Goal: Task Accomplishment & Management: Manage account settings

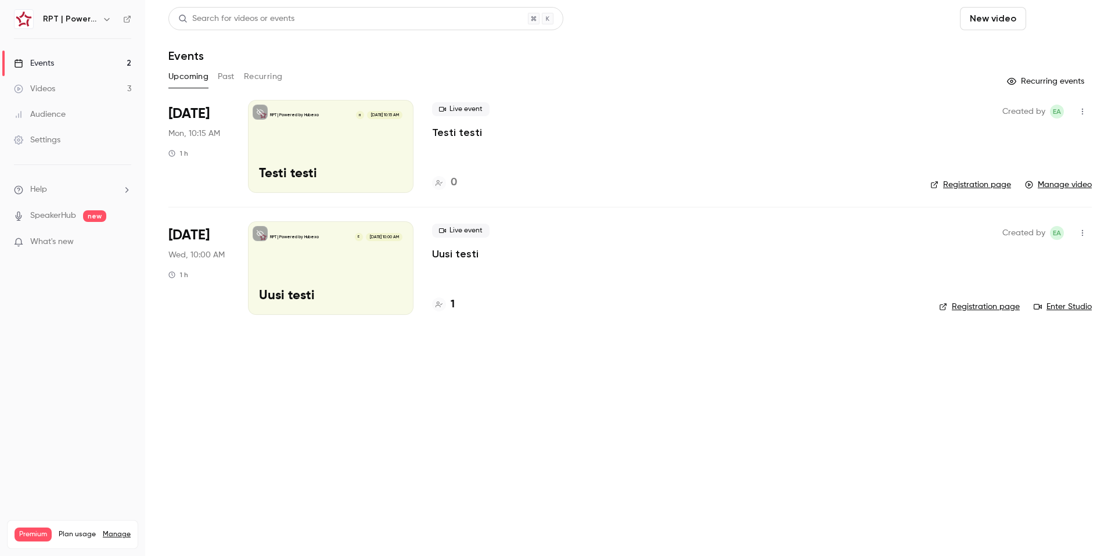
click at [1048, 20] on button "Schedule" at bounding box center [1061, 18] width 61 height 23
click at [1020, 53] on div "One time event" at bounding box center [1038, 51] width 88 height 12
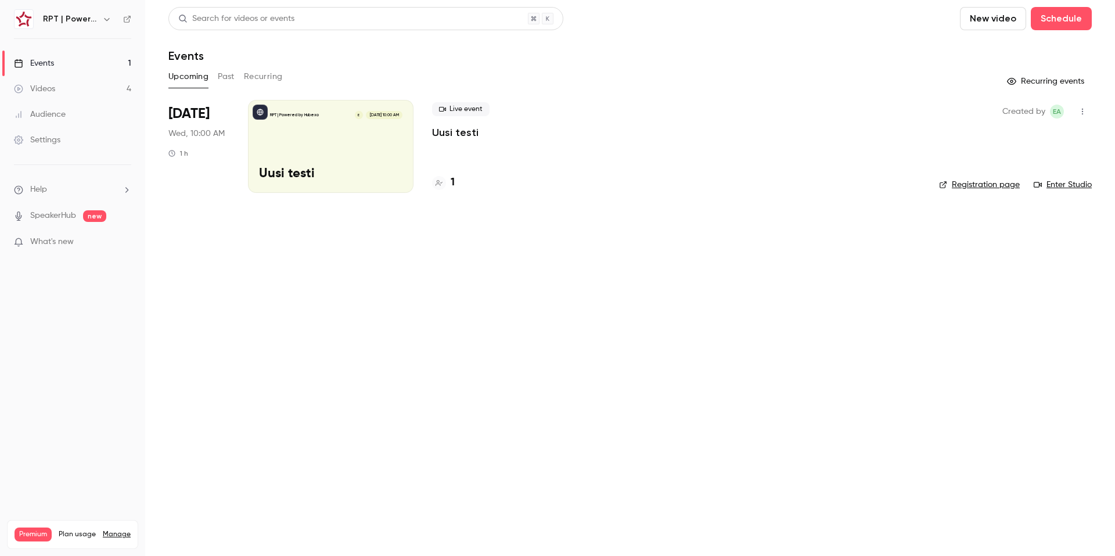
click at [1082, 113] on icon "button" at bounding box center [1082, 111] width 9 height 8
click at [1088, 112] on div at bounding box center [557, 278] width 1115 height 556
click at [1086, 112] on icon "button" at bounding box center [1082, 111] width 9 height 8
click at [307, 149] on div at bounding box center [557, 278] width 1115 height 556
click at [277, 175] on p "Uusi testi" at bounding box center [331, 174] width 144 height 15
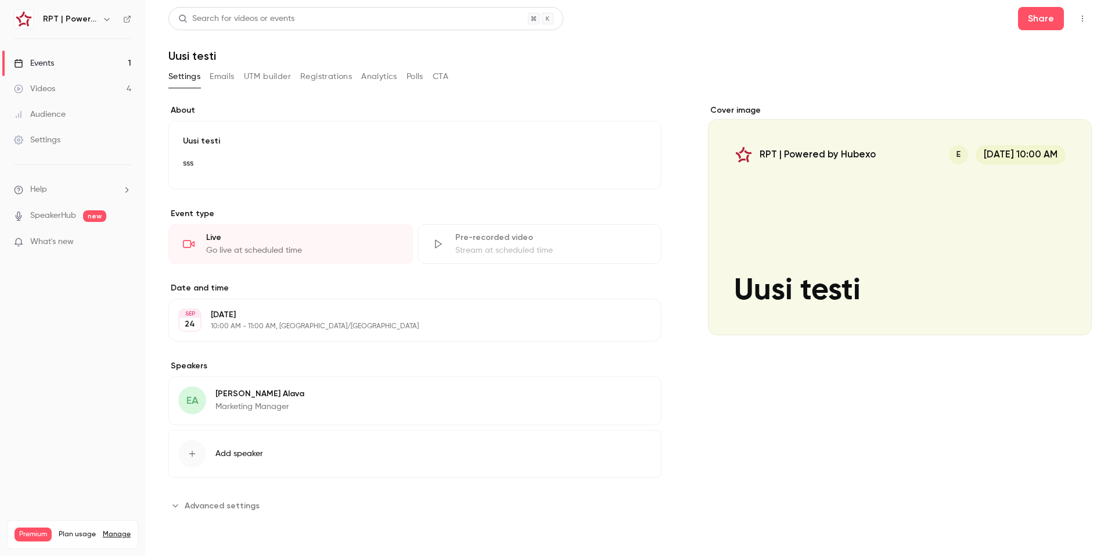
click at [1085, 17] on icon "button" at bounding box center [1082, 19] width 9 height 8
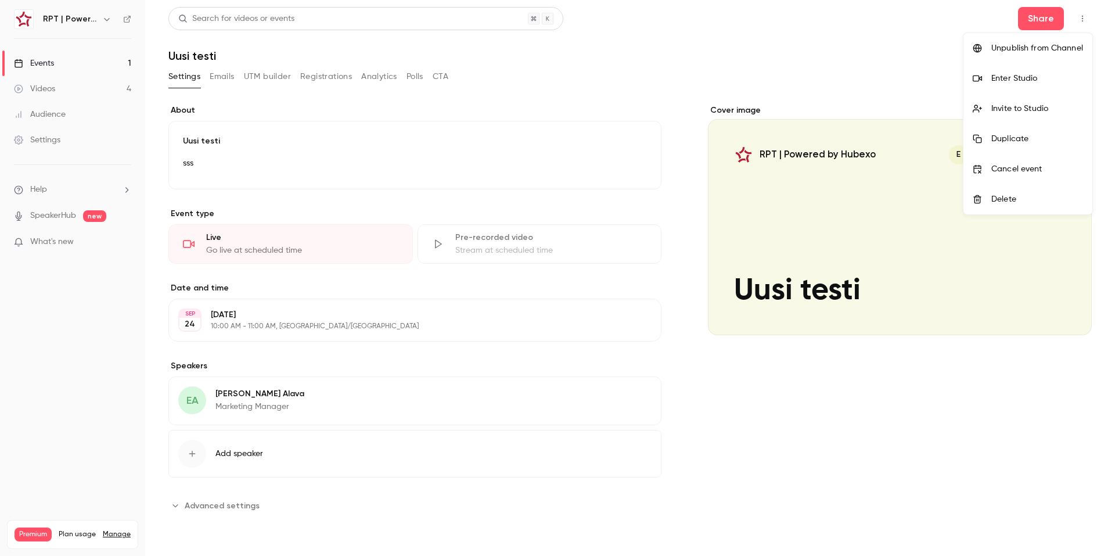
click at [1079, 20] on div at bounding box center [557, 278] width 1115 height 556
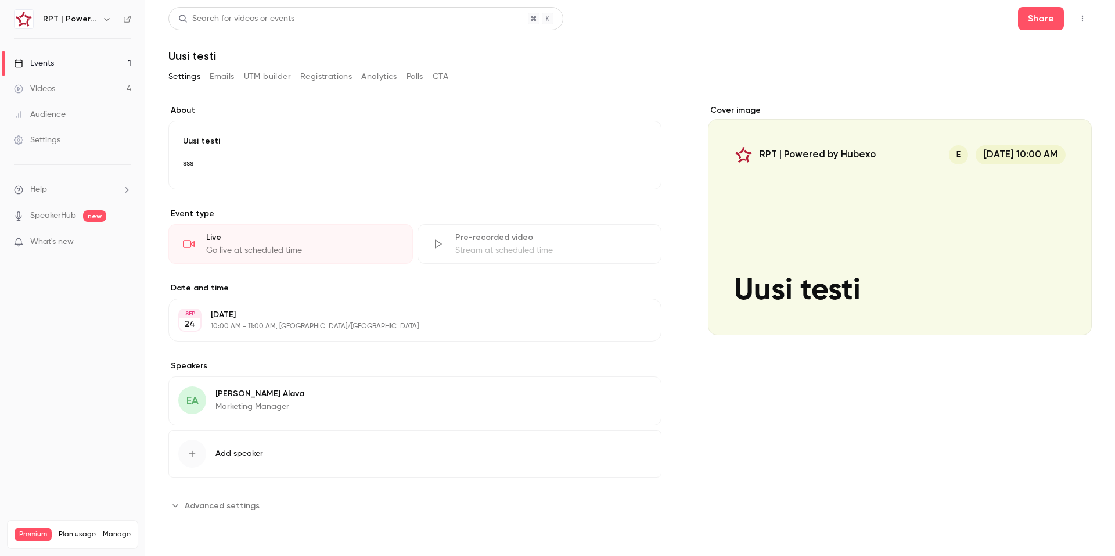
click at [1085, 20] on icon "button" at bounding box center [1082, 19] width 9 height 8
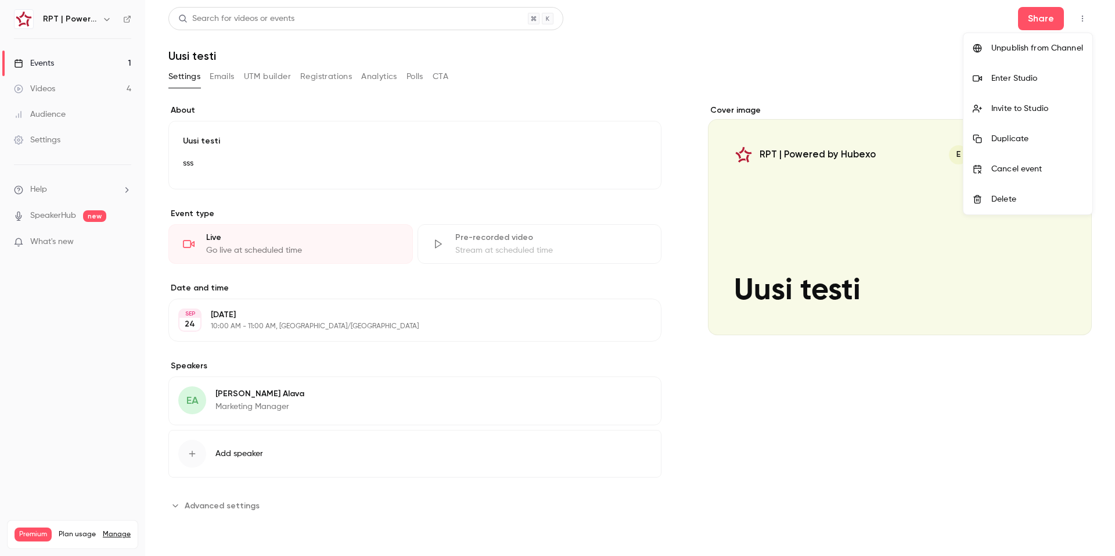
click at [211, 507] on div at bounding box center [557, 278] width 1115 height 556
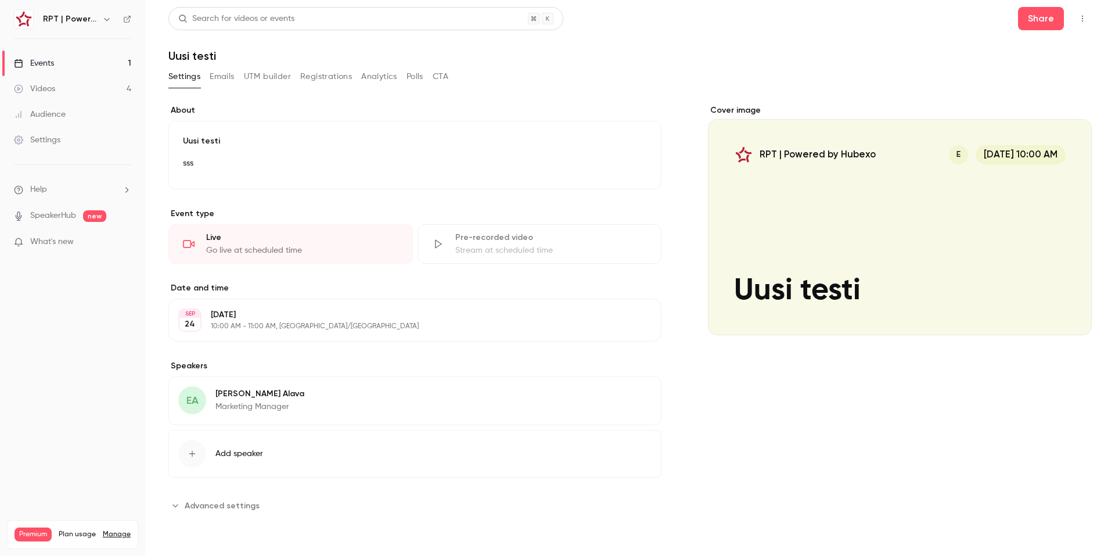
click at [171, 507] on icon "Advanced settings" at bounding box center [175, 505] width 9 height 9
click at [1082, 19] on icon "button" at bounding box center [1082, 19] width 1 height 6
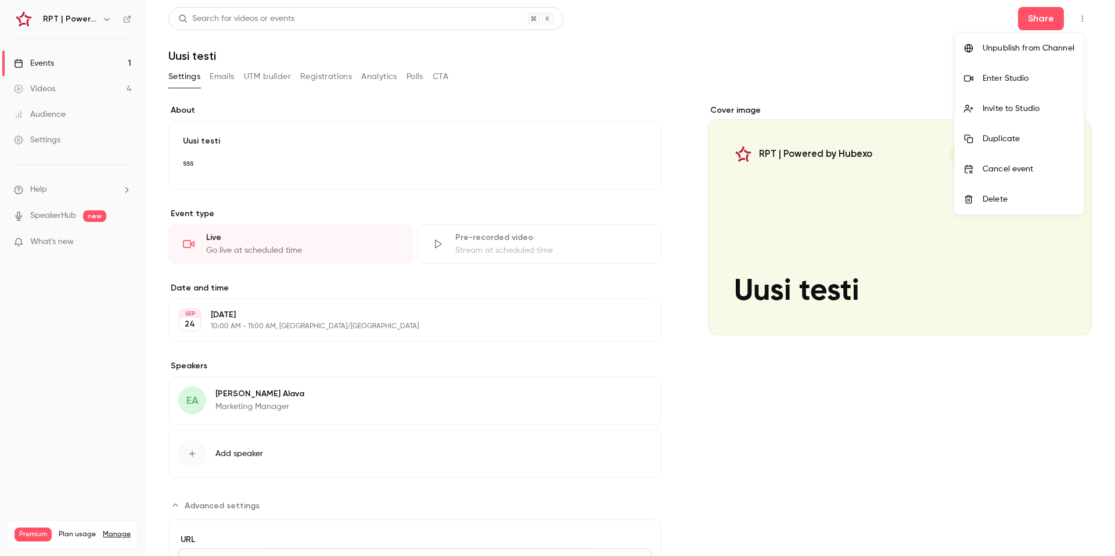
click at [231, 80] on div at bounding box center [557, 278] width 1115 height 556
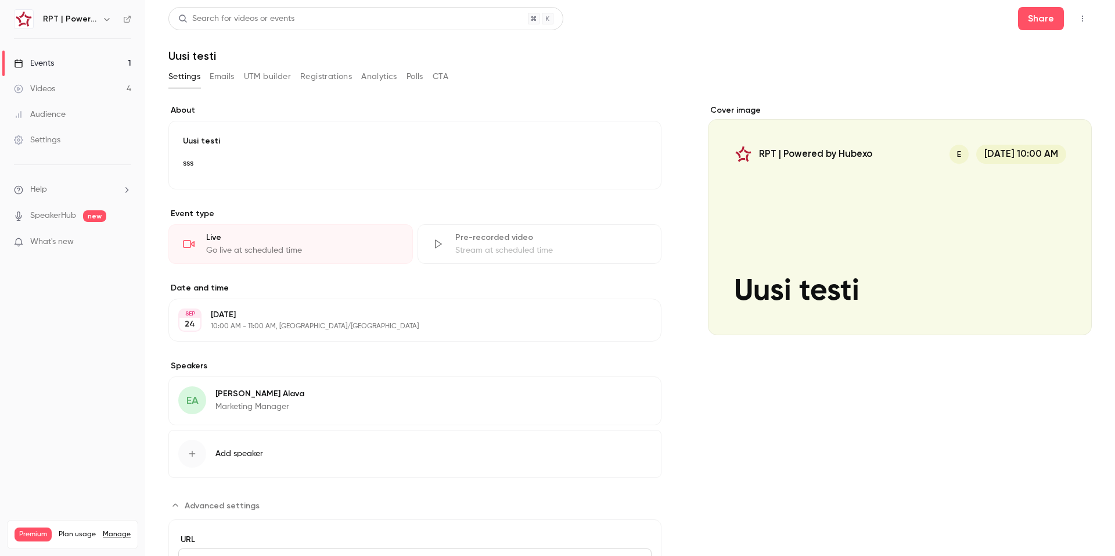
click at [220, 78] on button "Emails" at bounding box center [222, 76] width 24 height 19
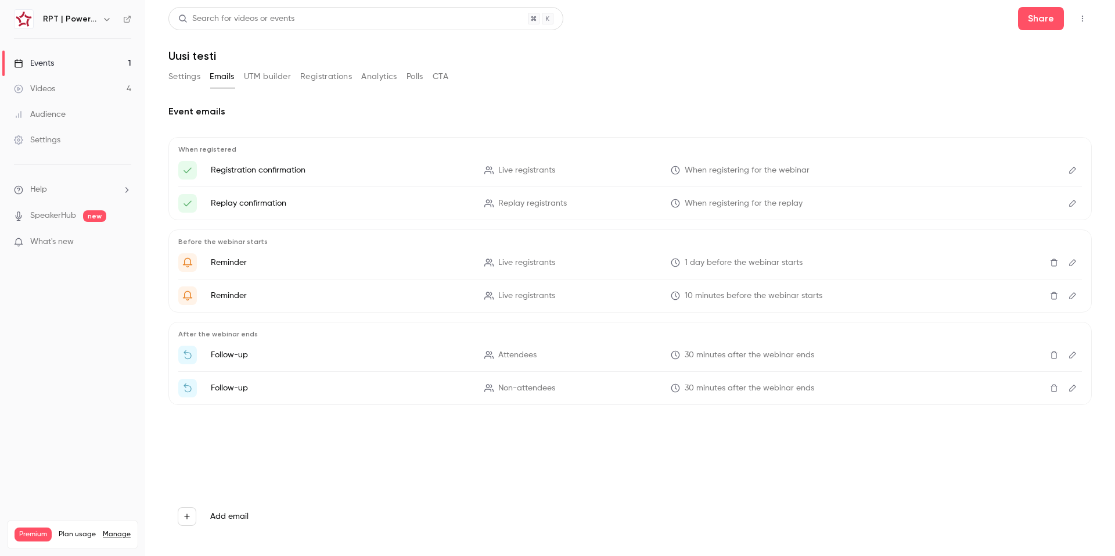
click at [1009, 47] on header "Search for videos or events Share Uusi testi" at bounding box center [630, 35] width 924 height 56
click at [1070, 355] on icon "Edit" at bounding box center [1072, 355] width 9 height 8
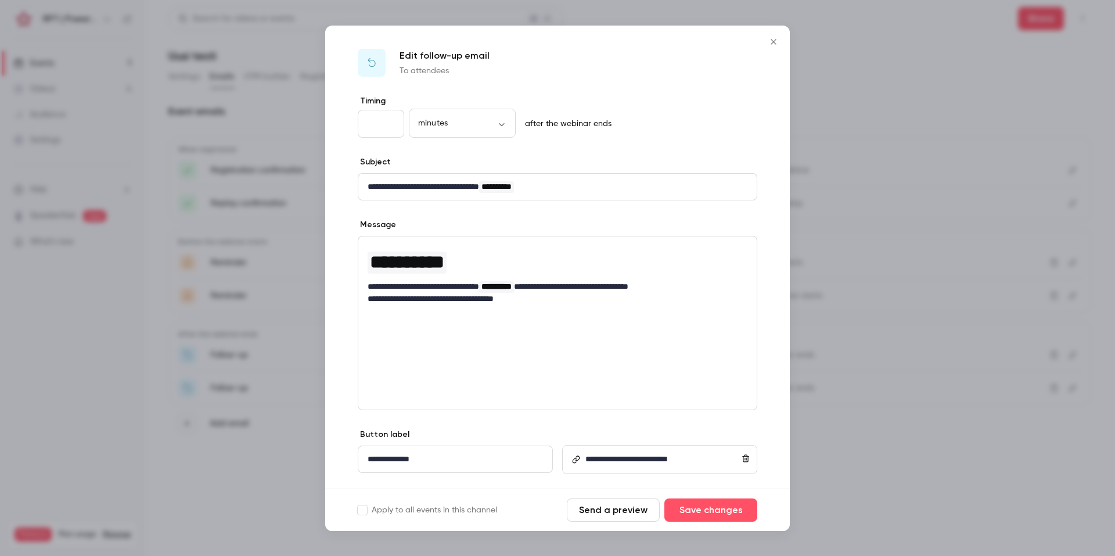
scroll to position [26, 0]
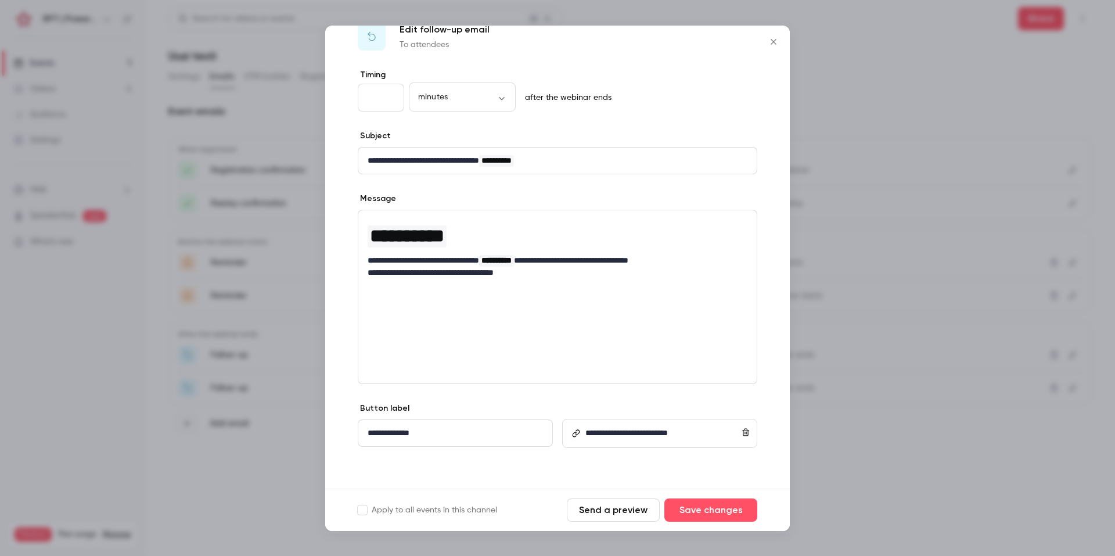
click at [774, 40] on icon "Close" at bounding box center [774, 41] width 14 height 9
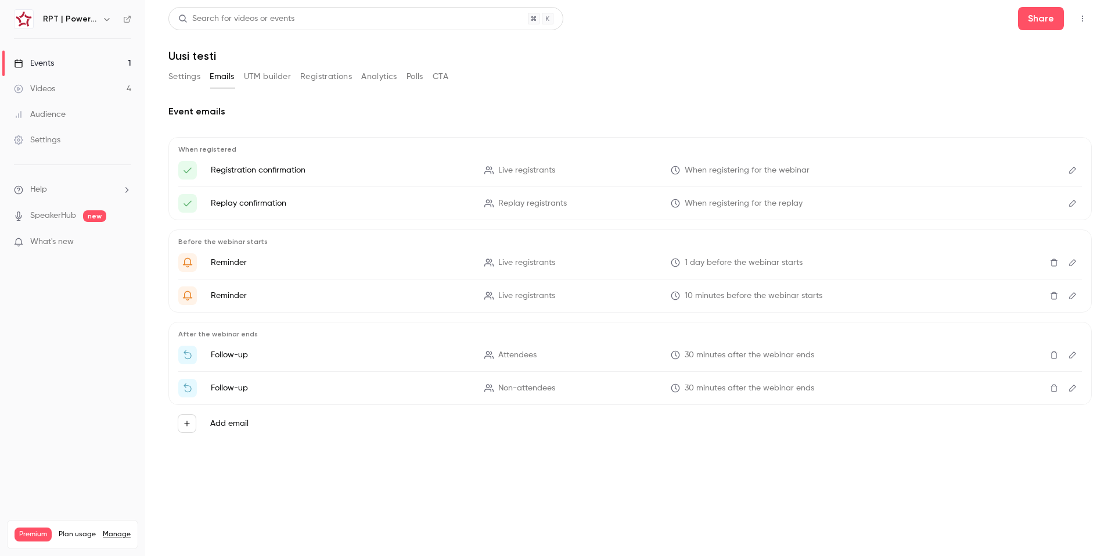
click at [197, 71] on button "Settings" at bounding box center [184, 76] width 32 height 19
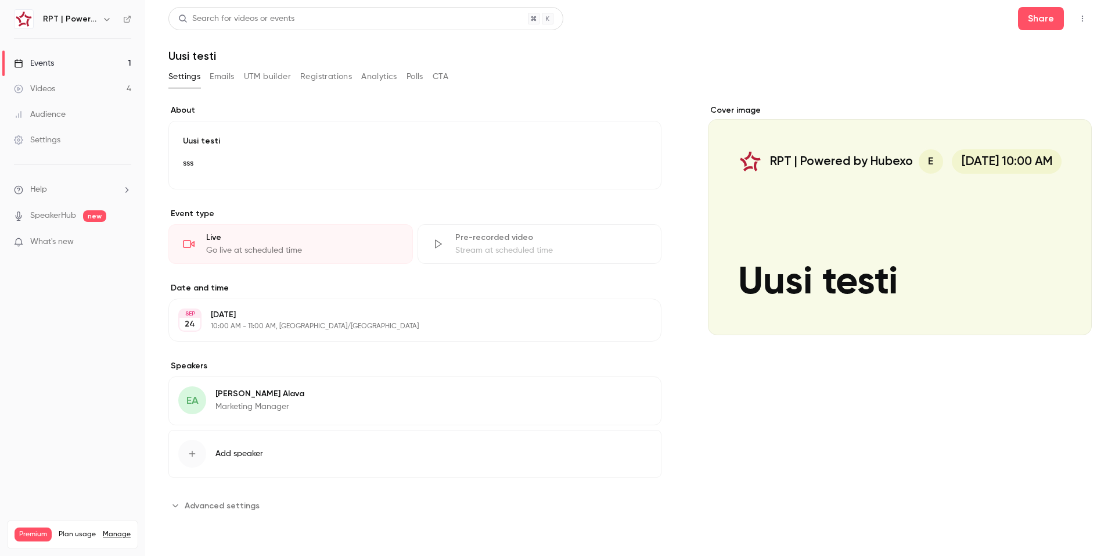
click at [186, 77] on button "Settings" at bounding box center [184, 76] width 32 height 19
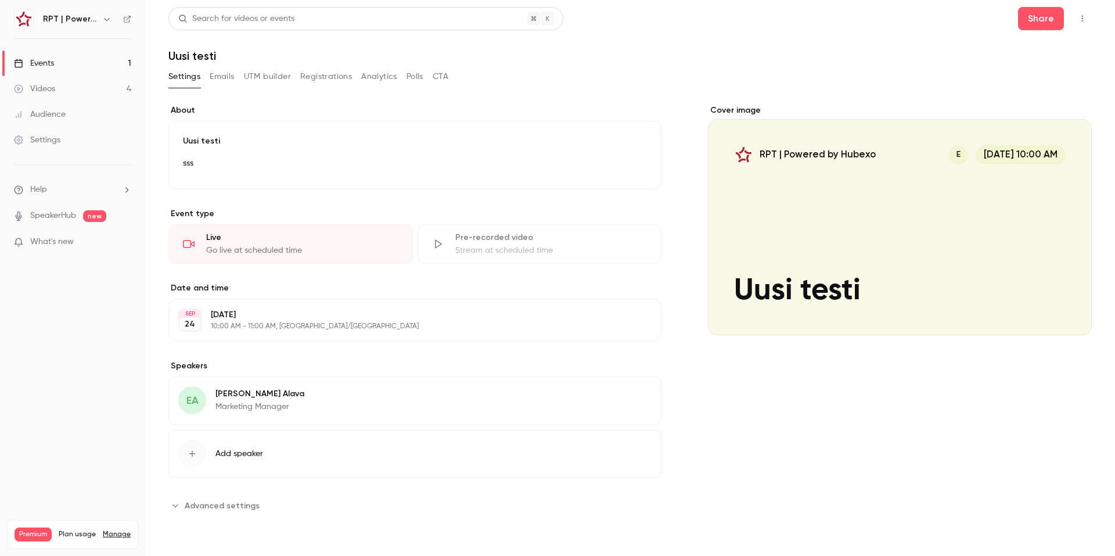
click at [231, 507] on span "Advanced settings" at bounding box center [222, 506] width 75 height 12
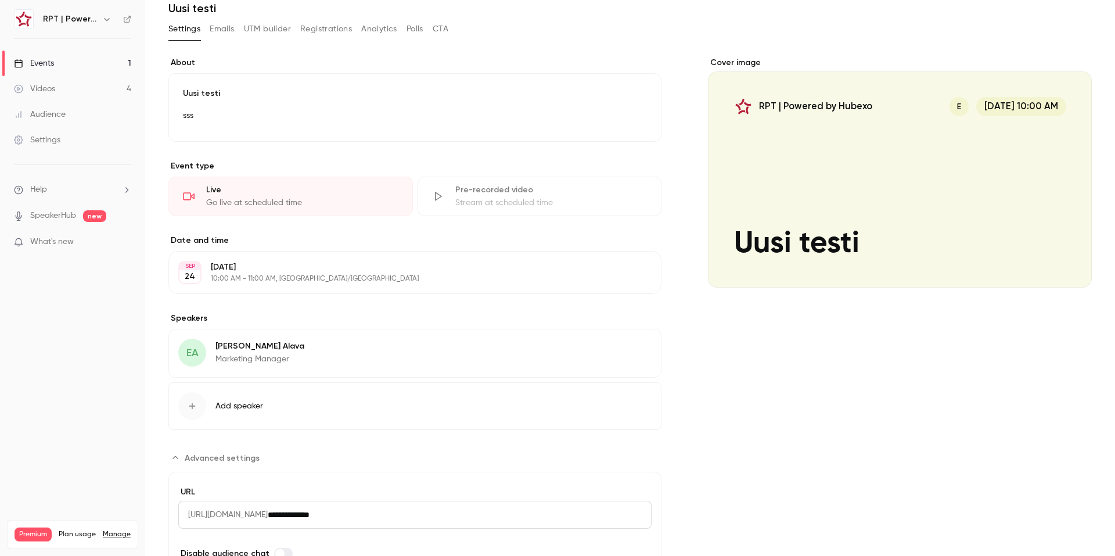
scroll to position [124, 0]
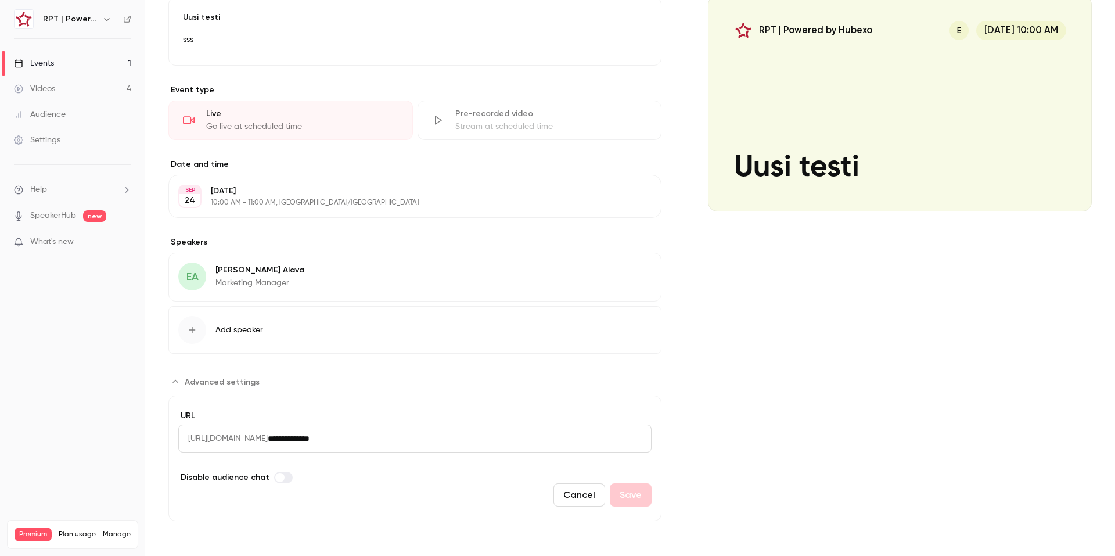
drag, startPoint x: 393, startPoint y: 440, endPoint x: 139, endPoint y: 435, distance: 253.9
click at [139, 435] on div "**********" at bounding box center [557, 278] width 1115 height 556
click at [419, 433] on input "**********" at bounding box center [460, 439] width 384 height 28
drag, startPoint x: 419, startPoint y: 432, endPoint x: 175, endPoint y: 439, distance: 244.1
click at [175, 439] on form "**********" at bounding box center [414, 458] width 493 height 125
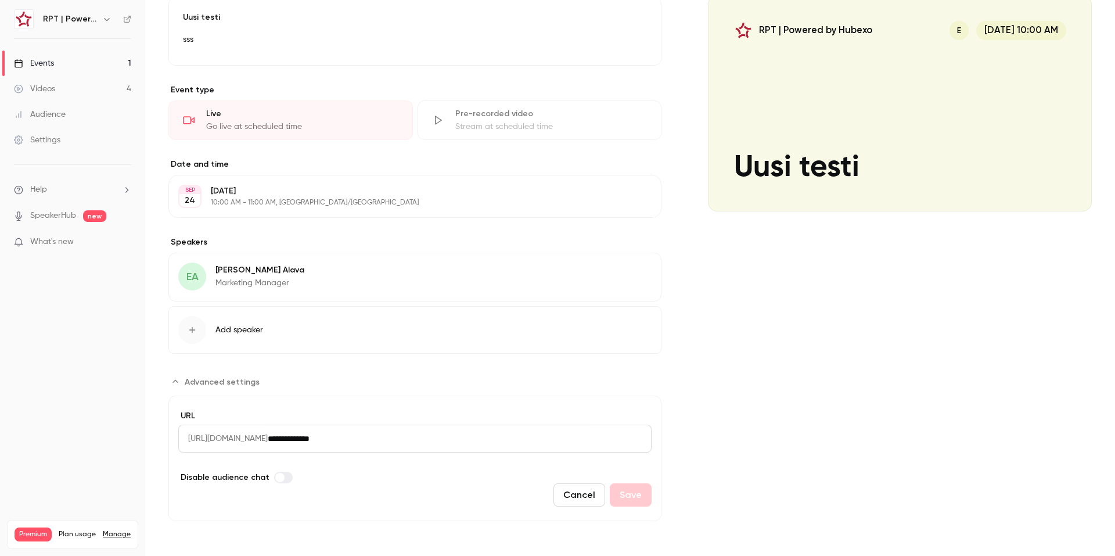
click at [420, 431] on input "**********" at bounding box center [460, 439] width 384 height 28
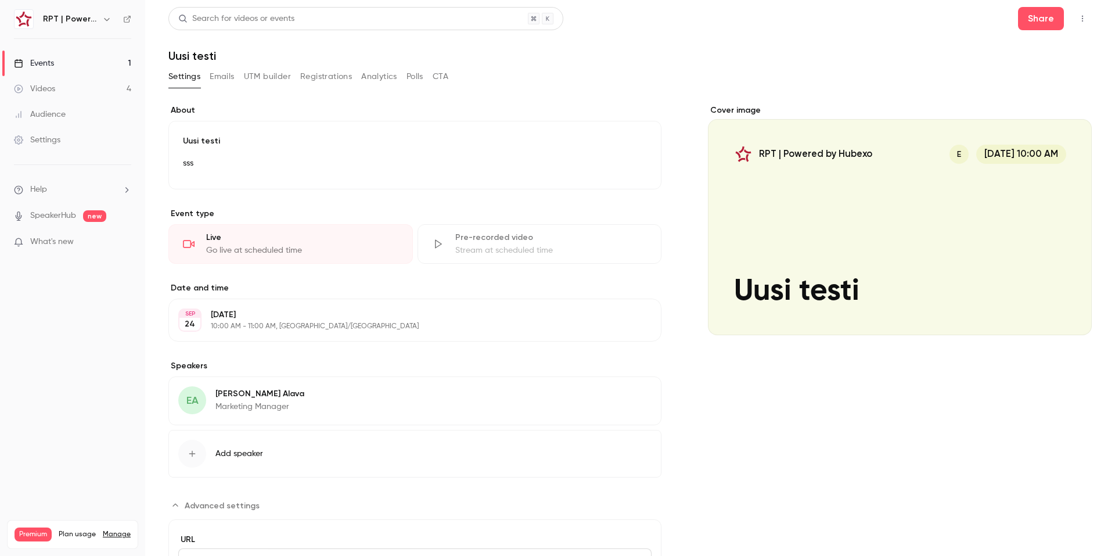
click at [763, 342] on div "Cover image RPT | Powered by Hubexo E [DATE] 10:00 AM Uusi testi" at bounding box center [900, 375] width 384 height 540
click at [220, 81] on button "Emails" at bounding box center [222, 76] width 24 height 19
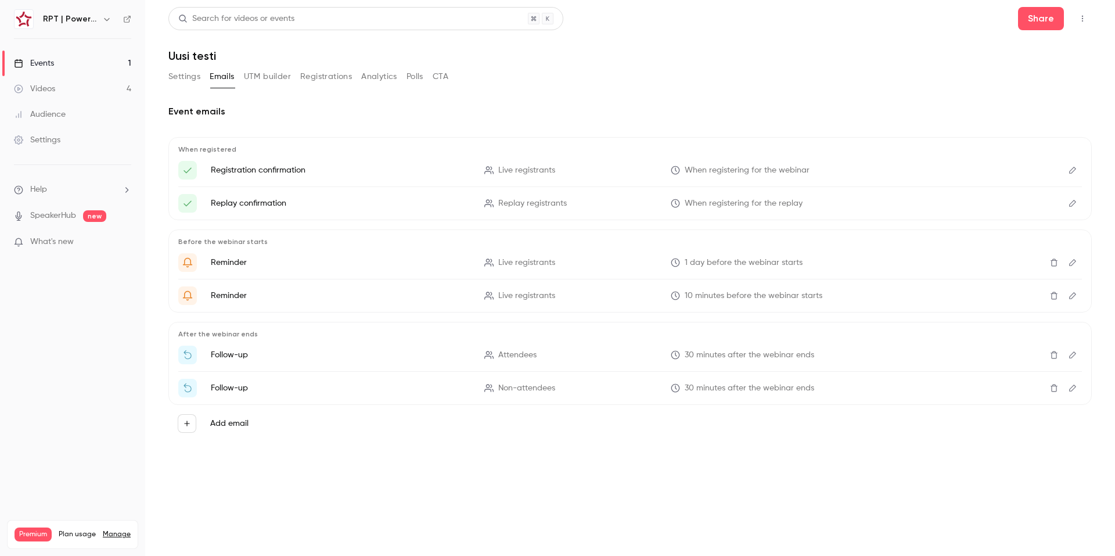
click at [1074, 356] on icon "Edit" at bounding box center [1072, 355] width 9 height 8
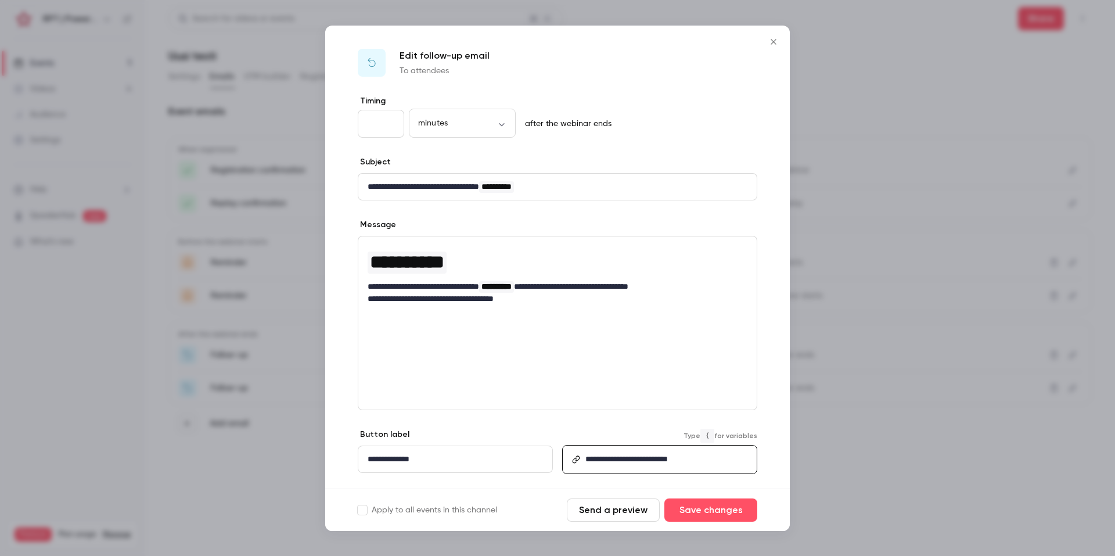
click at [708, 457] on div "**********" at bounding box center [668, 459] width 175 height 27
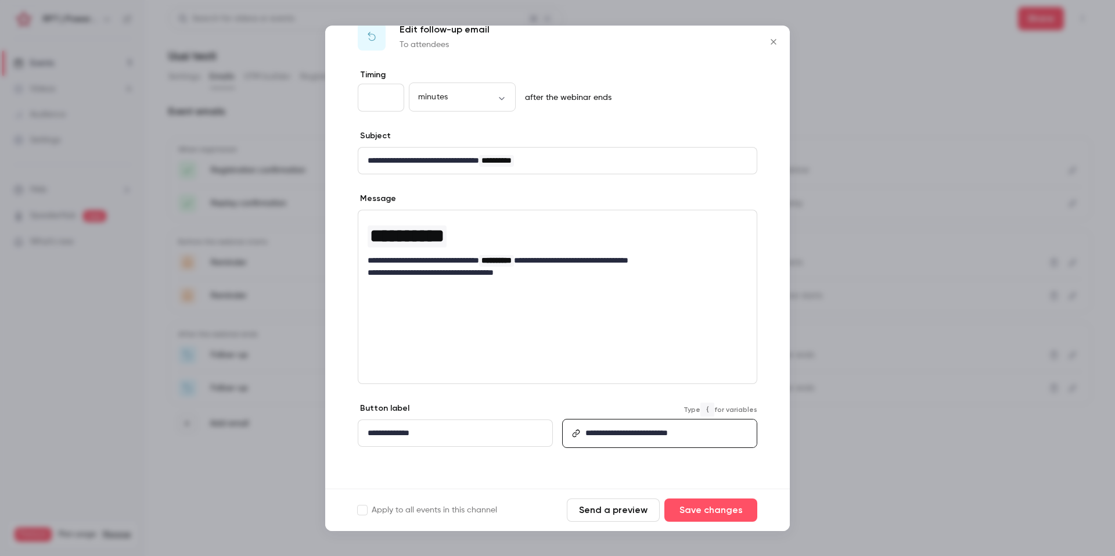
click at [698, 458] on div "**********" at bounding box center [659, 434] width 195 height 63
click at [701, 429] on p "**********" at bounding box center [667, 433] width 162 height 12
click at [702, 433] on p "**********" at bounding box center [667, 433] width 162 height 12
click at [774, 41] on icon "Close" at bounding box center [774, 41] width 14 height 9
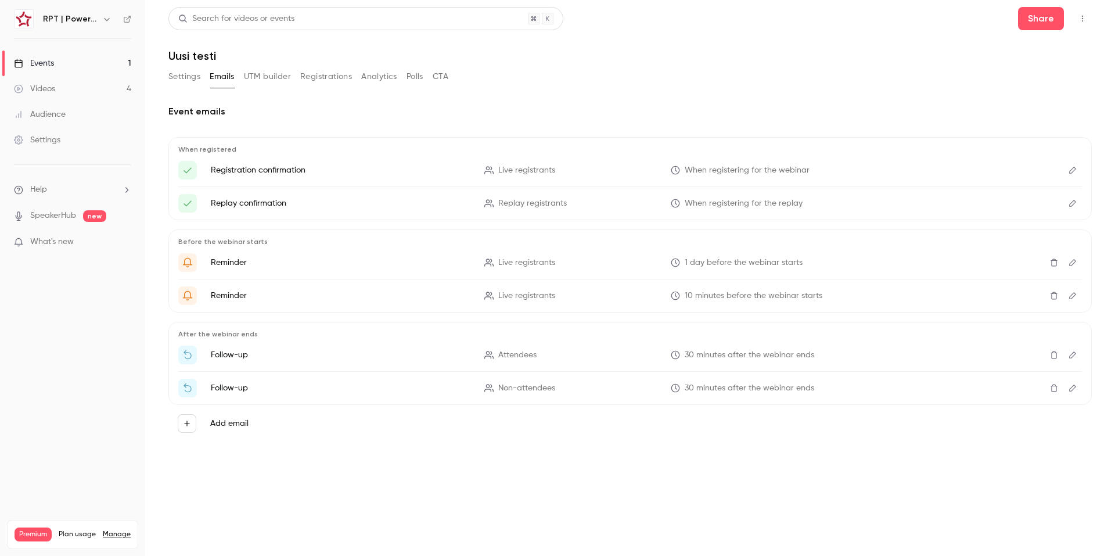
click at [1073, 355] on icon "Edit" at bounding box center [1072, 355] width 9 height 8
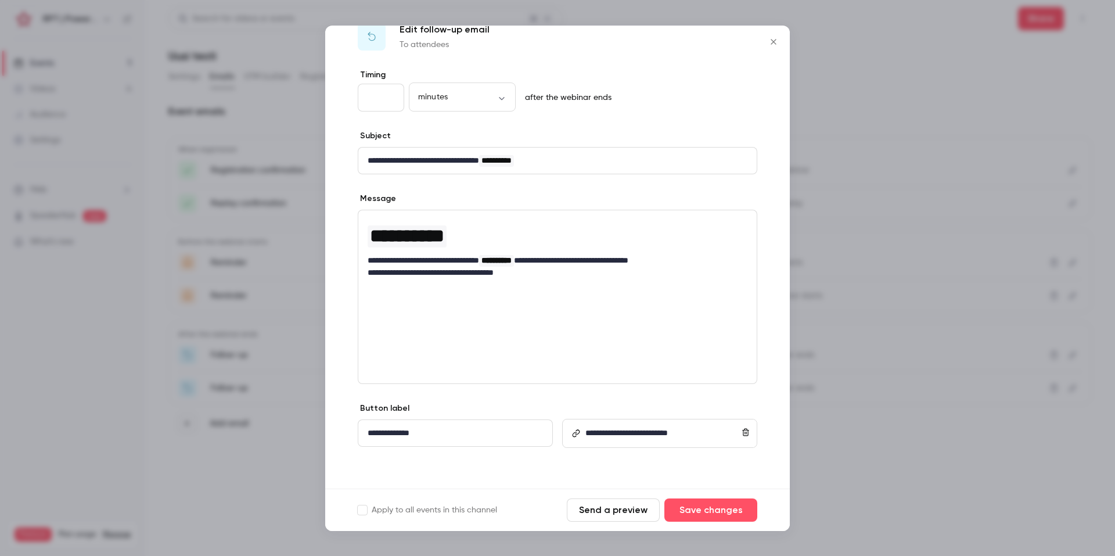
click at [770, 40] on icon "Close" at bounding box center [774, 41] width 14 height 9
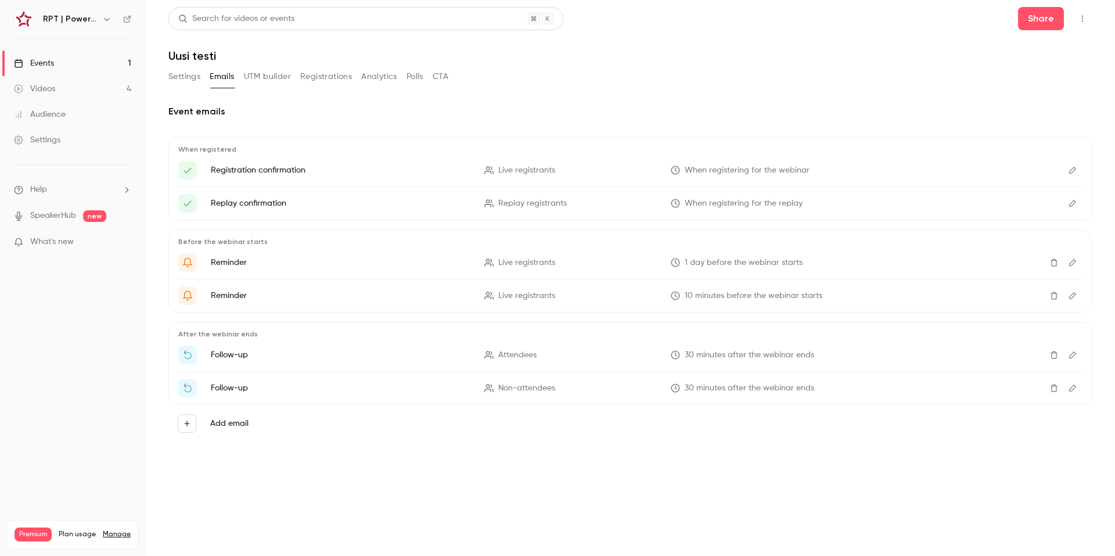
click at [772, 41] on header "Search for videos or events Share Uusi testi" at bounding box center [630, 35] width 924 height 56
click at [41, 142] on div "Settings" at bounding box center [37, 140] width 46 height 12
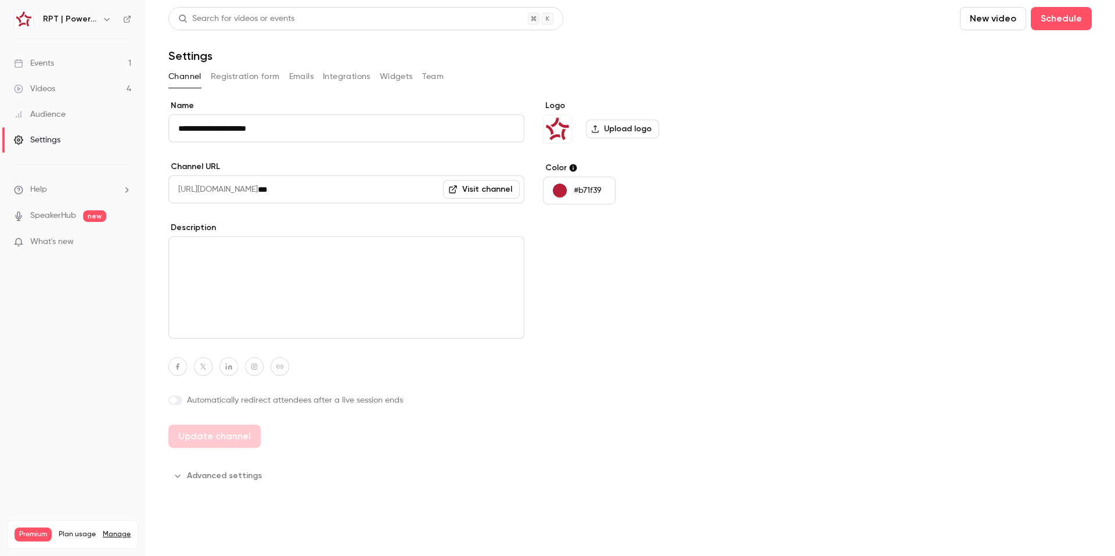
click at [296, 76] on button "Emails" at bounding box center [301, 76] width 24 height 19
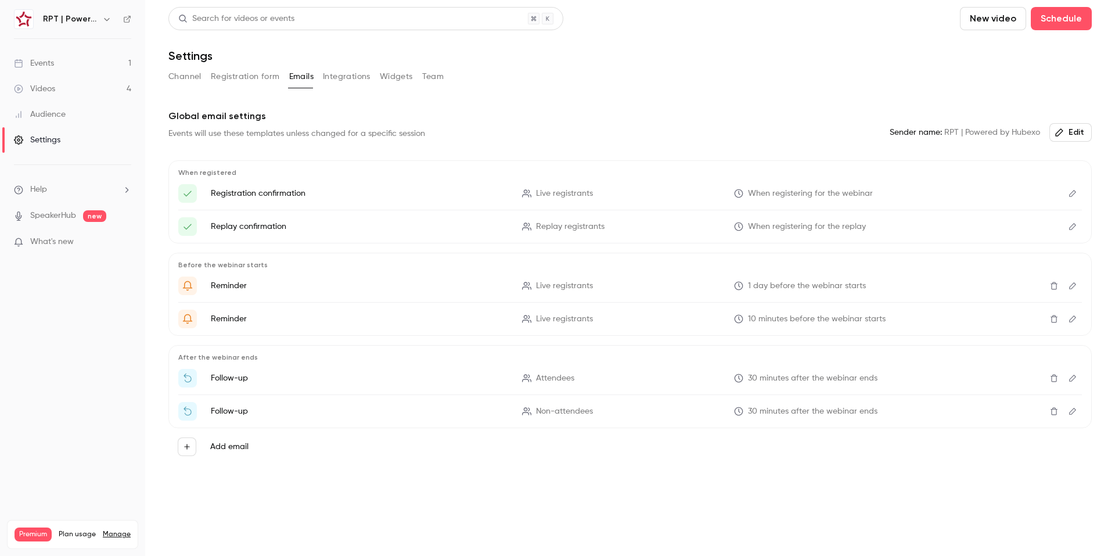
click at [53, 19] on h6 "RPT | Powered by Hubexo" at bounding box center [70, 19] width 55 height 12
